Goal: Information Seeking & Learning: Find specific page/section

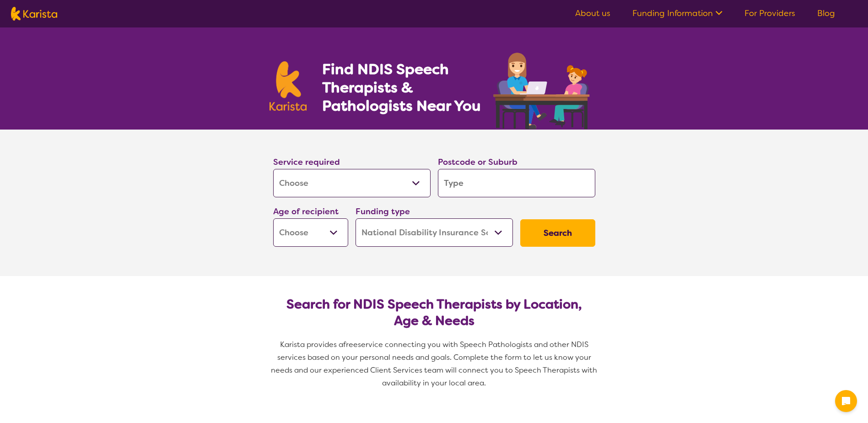
select select "[MEDICAL_DATA]"
select select "NDIS"
select select "[MEDICAL_DATA]"
select select "NDIS"
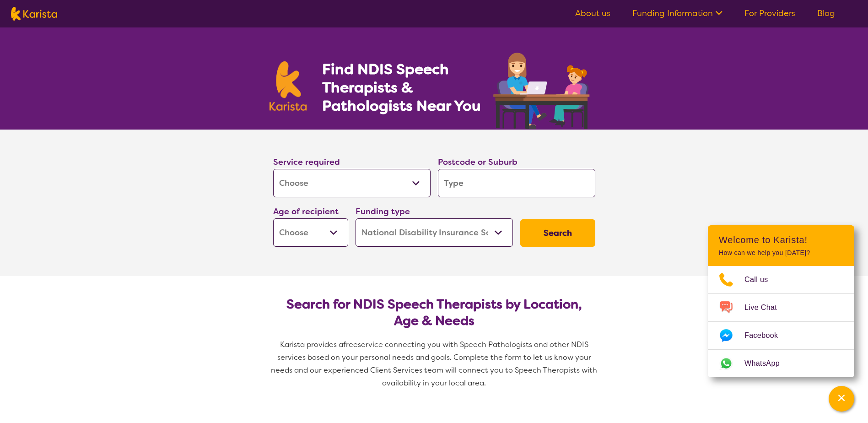
click at [464, 181] on input "search" at bounding box center [516, 183] width 157 height 28
type input "h"
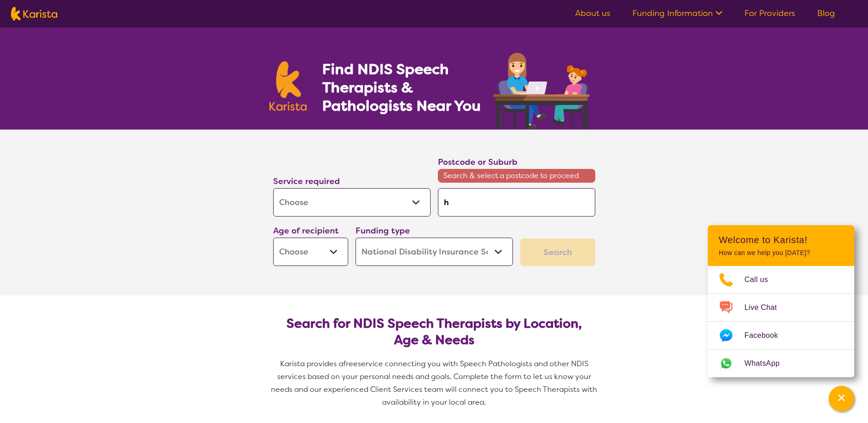
type input "ha"
type input "ham"
type input "hamp"
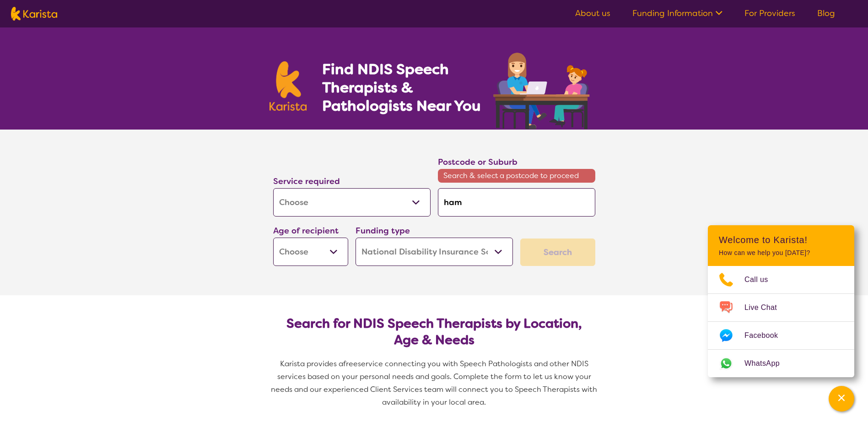
type input "hamp"
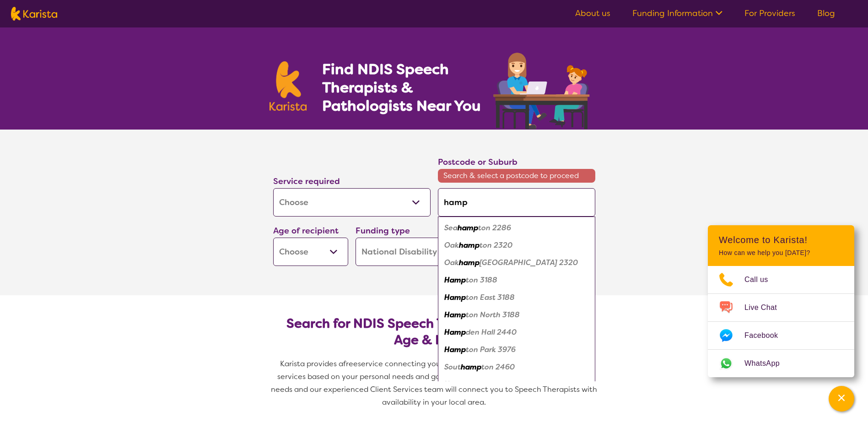
type input "hampt"
type input "hampto"
type input "hampton"
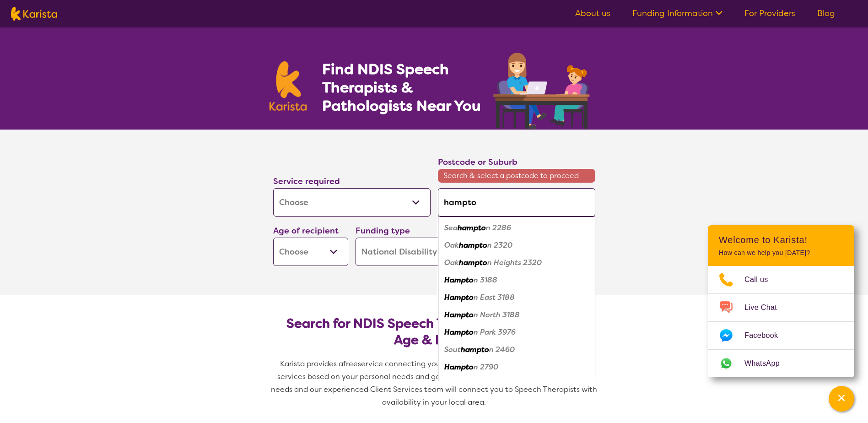
type input "hampton"
click at [475, 282] on em "Hampton" at bounding box center [461, 280] width 34 height 10
type input "3188"
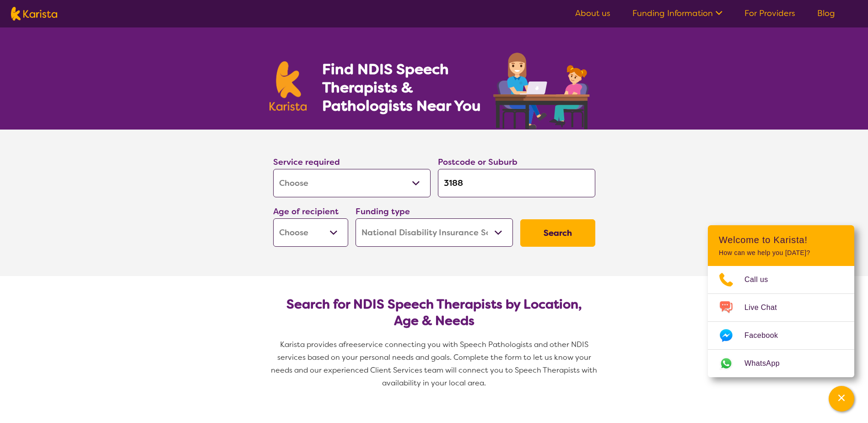
click at [332, 232] on select "Early Childhood - 0 to 9 Child - 10 to 11 Adolescent - 12 to 17 Adult - 18 to 6…" at bounding box center [310, 232] width 75 height 28
select select "AG"
click at [273, 218] on select "Early Childhood - 0 to 9 Child - 10 to 11 Adolescent - 12 to 17 Adult - 18 to 6…" at bounding box center [310, 232] width 75 height 28
select select "AG"
click at [491, 230] on select "Home Care Package (HCP) National Disability Insurance Scheme (NDIS) I don't know" at bounding box center [433, 232] width 157 height 28
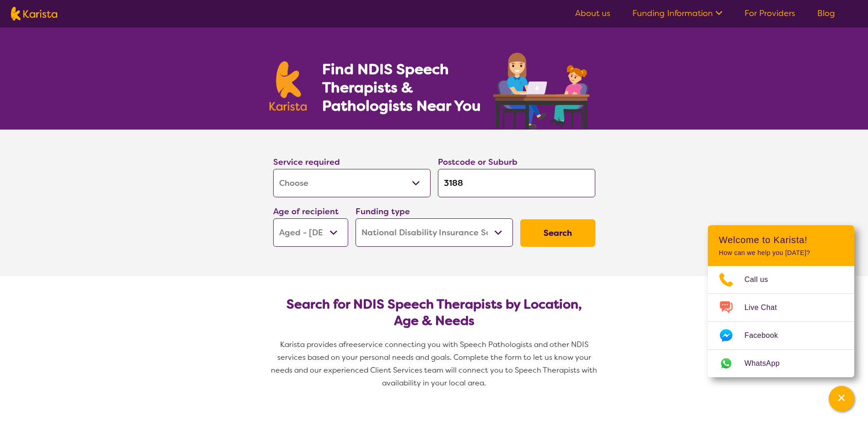
select select "HCP"
click at [355, 218] on select "Home Care Package (HCP) National Disability Insurance Scheme (NDIS) I don't know" at bounding box center [433, 232] width 157 height 28
select select "HCP"
click at [577, 233] on button "Search" at bounding box center [557, 232] width 75 height 27
